Goal: Task Accomplishment & Management: Manage account settings

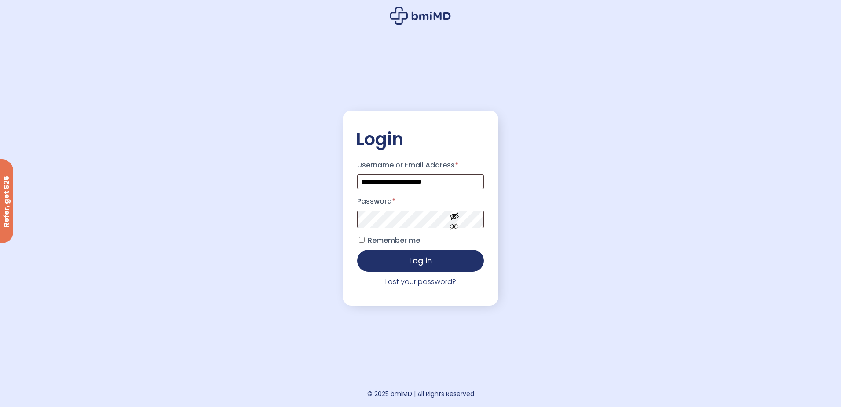
click at [432, 264] on button "Log in" at bounding box center [420, 261] width 127 height 22
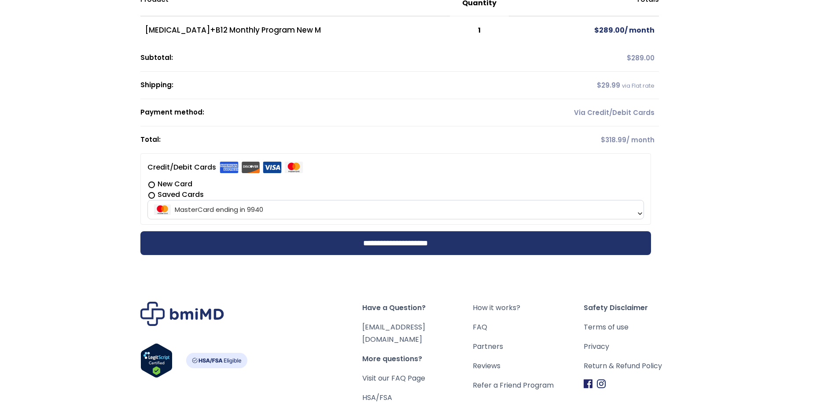
scroll to position [132, 0]
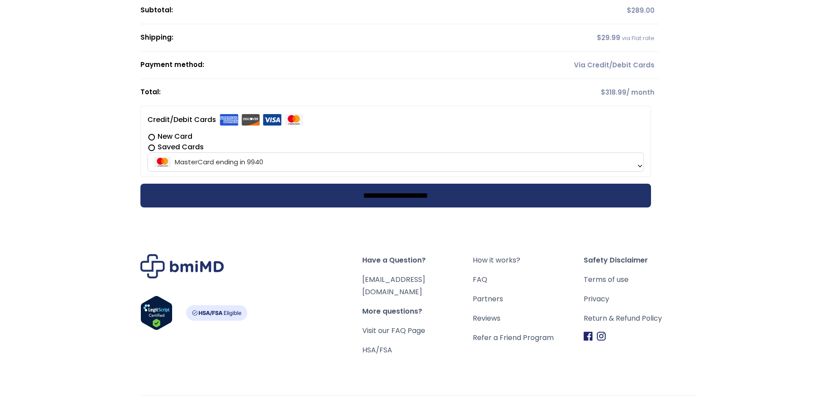
click at [386, 201] on input "**********" at bounding box center [395, 196] width 511 height 24
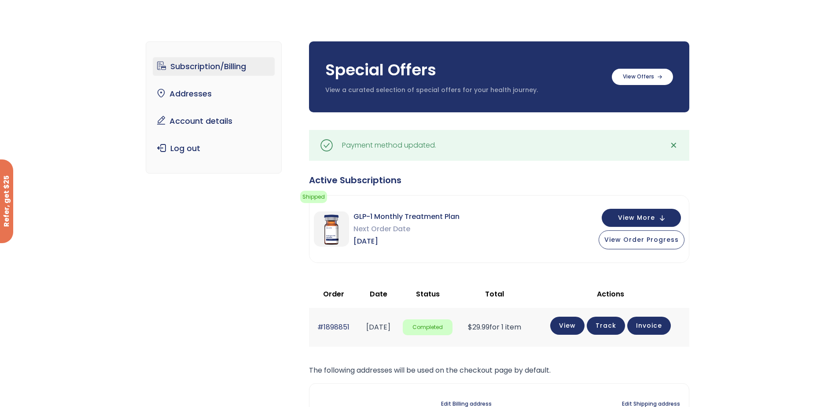
scroll to position [44, 0]
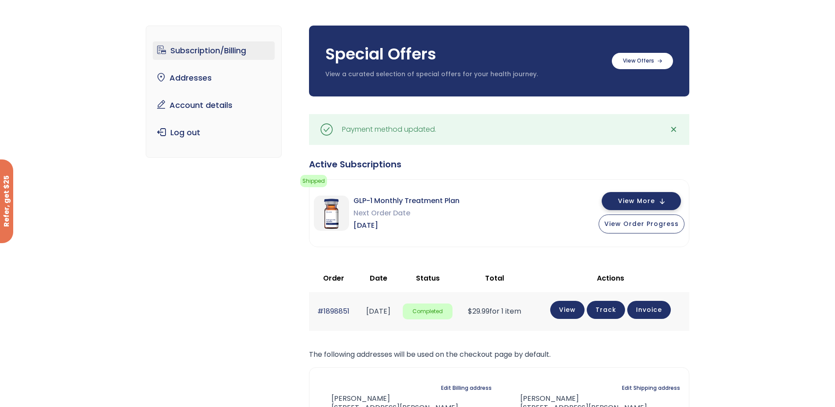
click at [647, 198] on span "View More" at bounding box center [636, 201] width 37 height 6
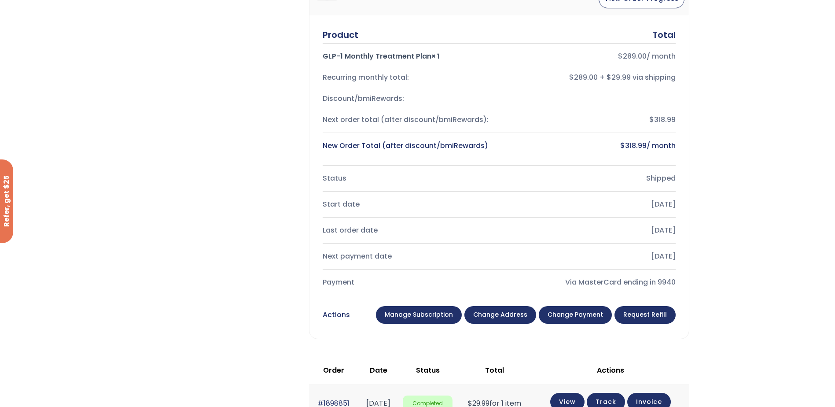
scroll to position [308, 0]
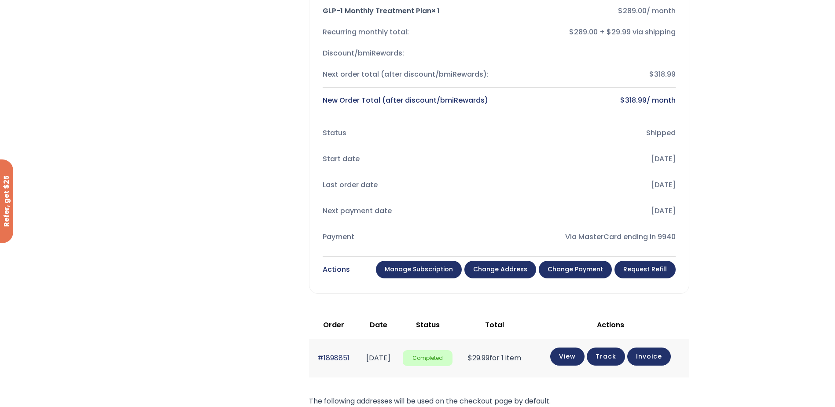
click at [565, 267] on link "Change payment" at bounding box center [575, 270] width 73 height 18
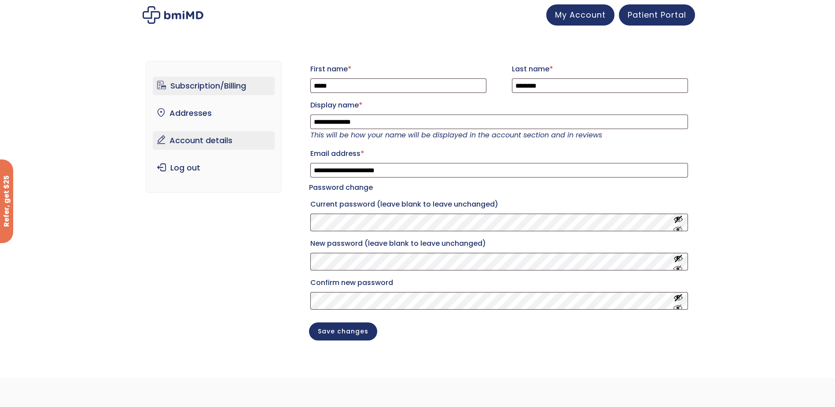
click at [202, 88] on link "Subscription/Billing" at bounding box center [214, 86] width 122 height 18
click at [201, 86] on link "Subscription/Billing" at bounding box center [214, 86] width 122 height 18
click at [658, 16] on span "Patient Portal" at bounding box center [657, 13] width 59 height 11
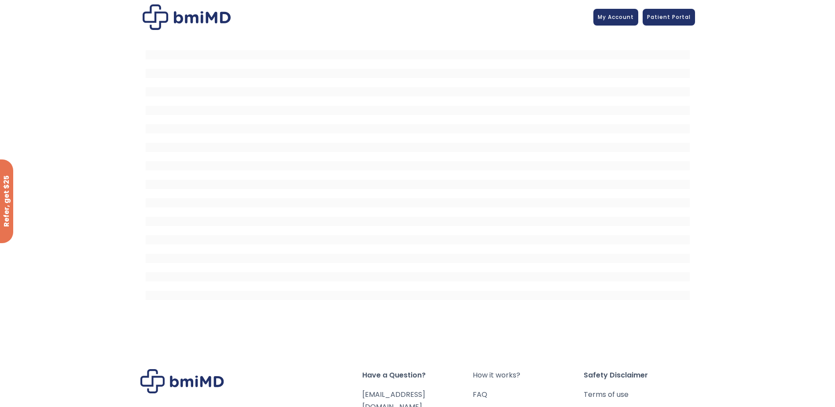
click at [717, 71] on div at bounding box center [417, 179] width 835 height 290
